Goal: Navigation & Orientation: Understand site structure

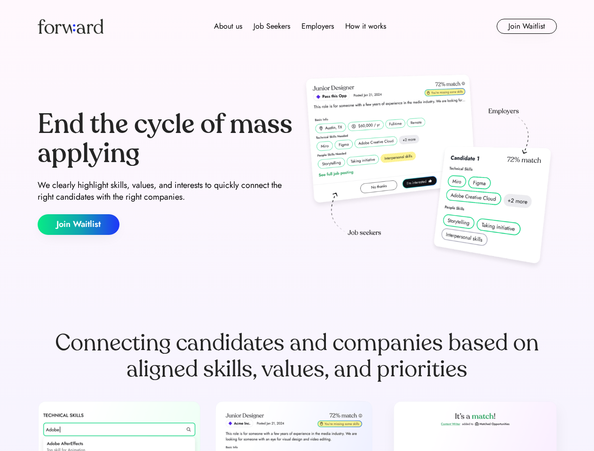
click at [297, 226] on div "End the cycle of mass applying We clearly highlight skills, values, and interes…" at bounding box center [297, 172] width 519 height 202
click at [297, 26] on div "About us Job Seekers Employers How it works" at bounding box center [300, 26] width 371 height 11
click at [71, 26] on img at bounding box center [71, 26] width 66 height 15
click at [300, 26] on div "About us Job Seekers Employers How it works" at bounding box center [300, 26] width 371 height 11
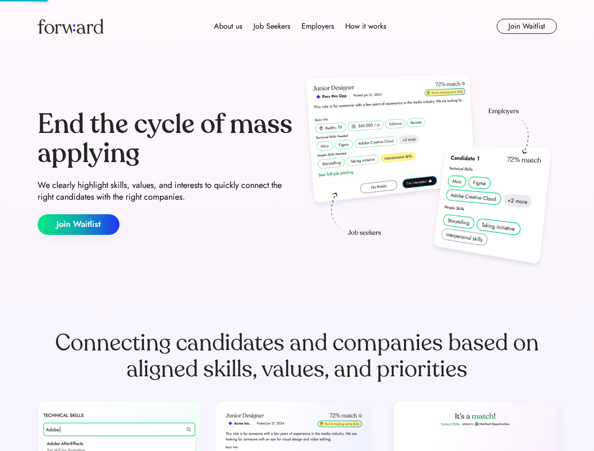
click at [228, 26] on div "About us" at bounding box center [228, 26] width 28 height 11
click at [272, 26] on div "Job Seekers" at bounding box center [271, 26] width 37 height 11
click at [317, 26] on div "Employers" at bounding box center [317, 26] width 32 height 11
click at [365, 26] on div "How it works" at bounding box center [365, 26] width 41 height 11
click at [526, 26] on button "Join Waitlist" at bounding box center [527, 26] width 60 height 15
